Goal: Task Accomplishment & Management: Complete application form

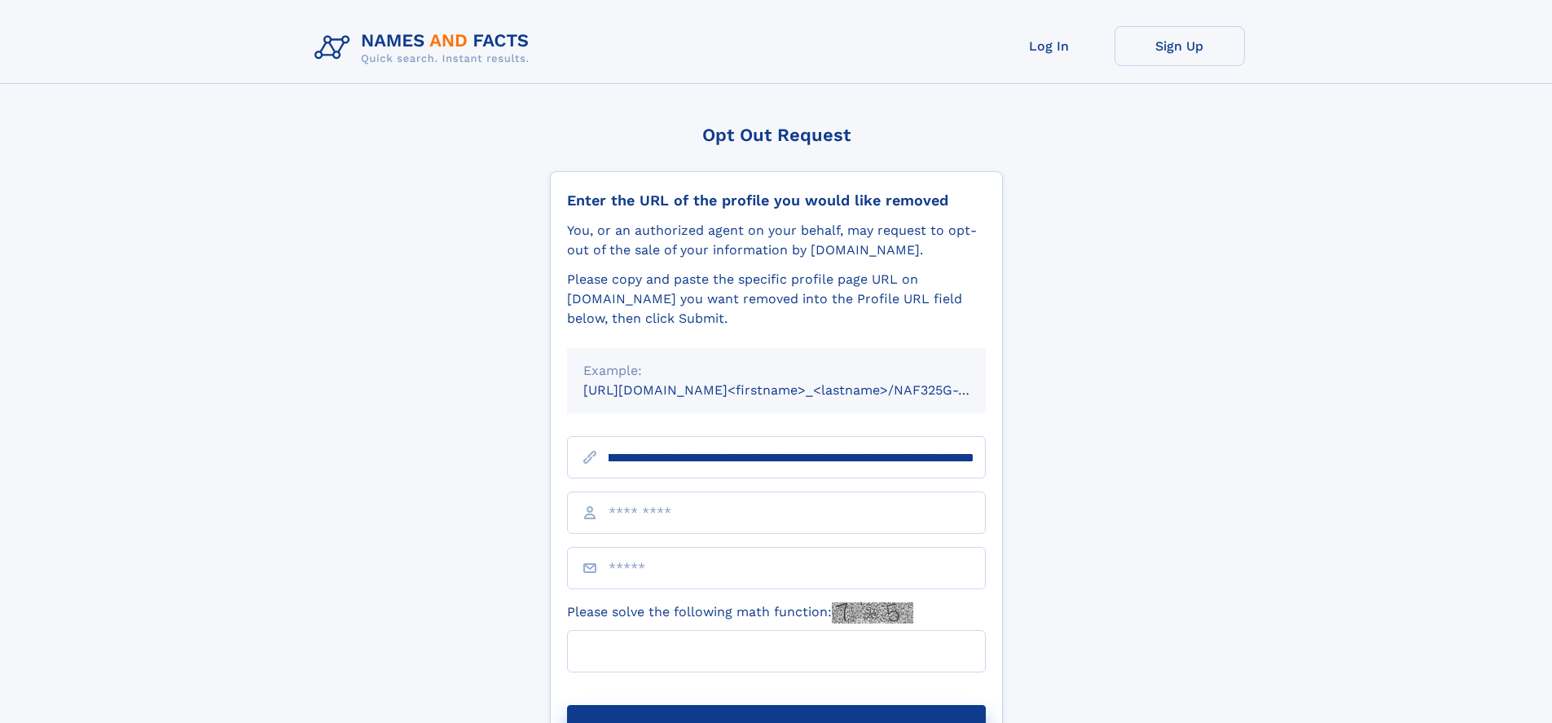
scroll to position [0, 196]
type input "**********"
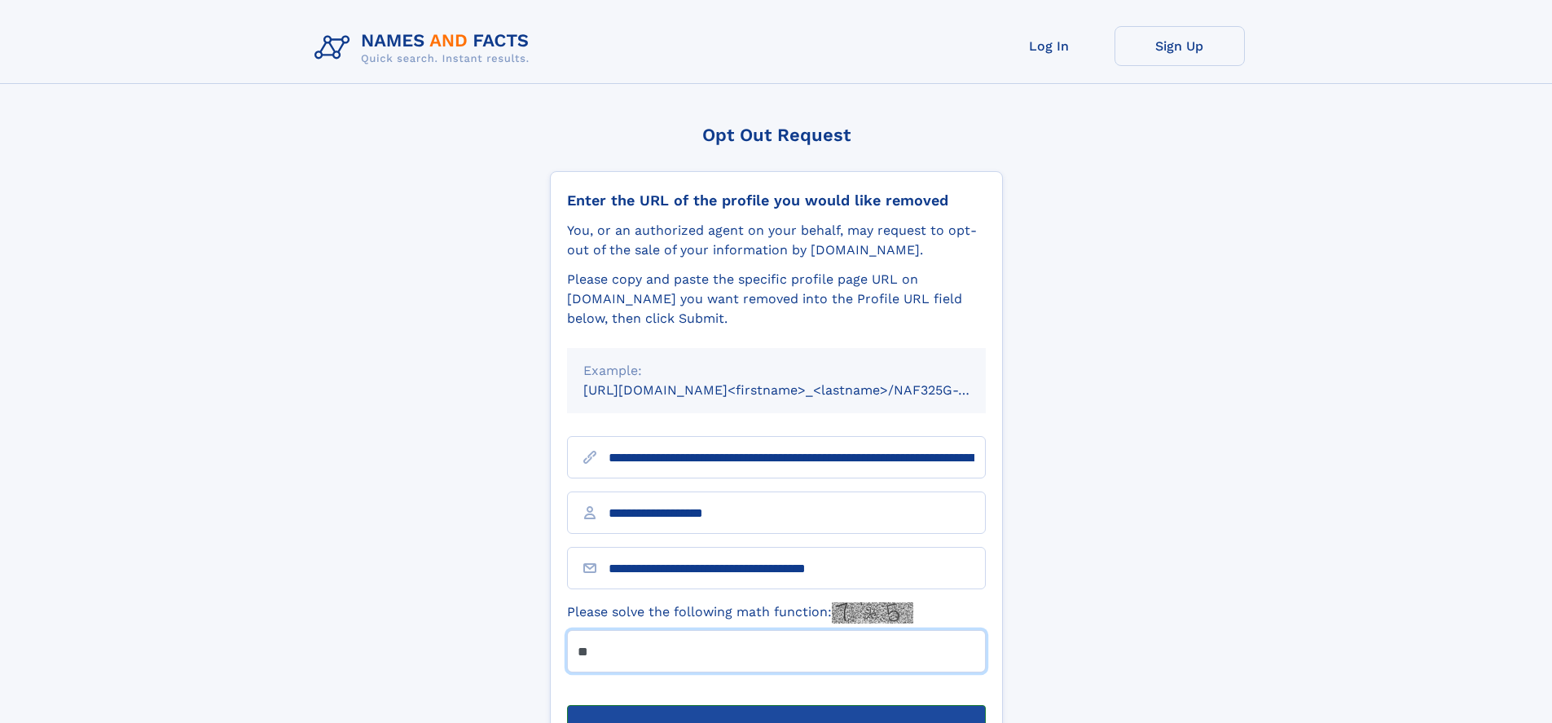
type input "**"
click at [775, 705] on button "Submit Opt Out Request" at bounding box center [776, 731] width 419 height 52
